Goal: Navigation & Orientation: Go to known website

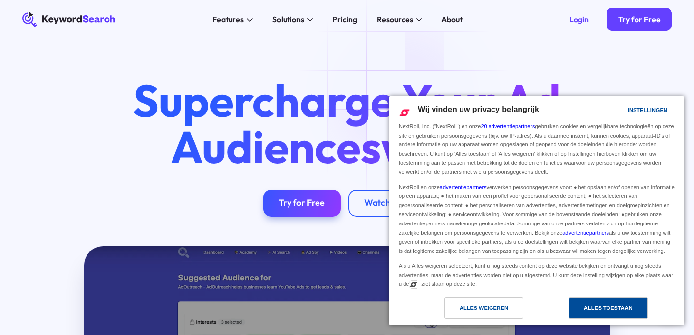
click at [619, 309] on div "Alles toestaan" at bounding box center [608, 308] width 49 height 11
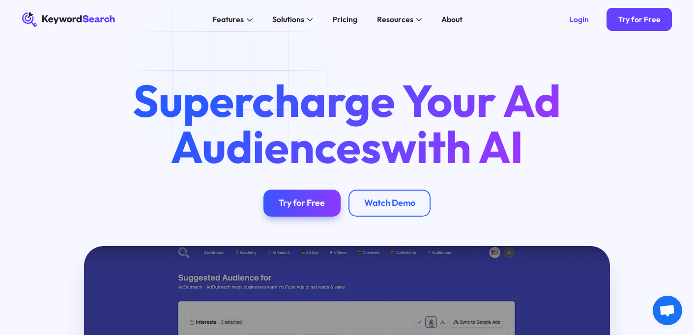
click at [68, 22] on icon at bounding box center [66, 19] width 34 height 9
click at [82, 17] on icon "KeywordSearch" at bounding box center [69, 20] width 95 height 16
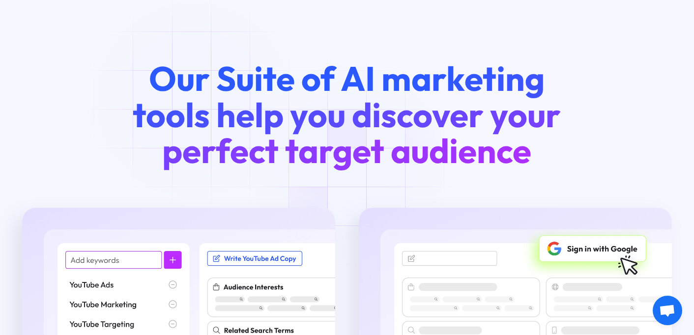
scroll to position [1112, 0]
